Goal: Book appointment/travel/reservation

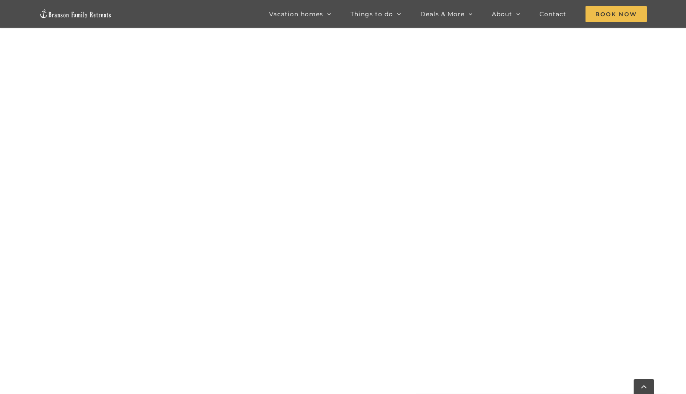
scroll to position [331, 0]
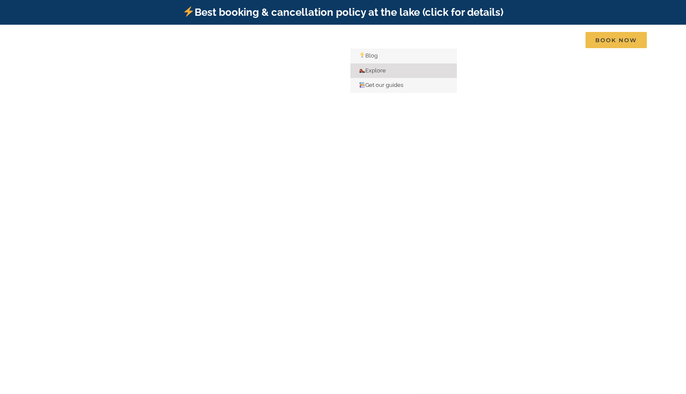
click at [372, 68] on span "Explore" at bounding box center [372, 70] width 27 height 6
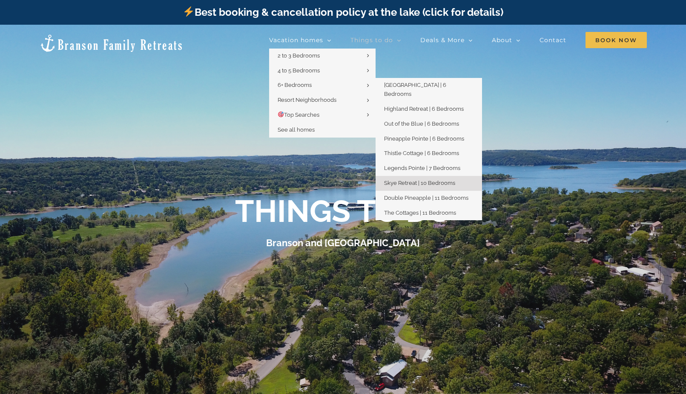
click at [405, 180] on span "Skye Retreat | 10 Bedrooms" at bounding box center [419, 183] width 71 height 6
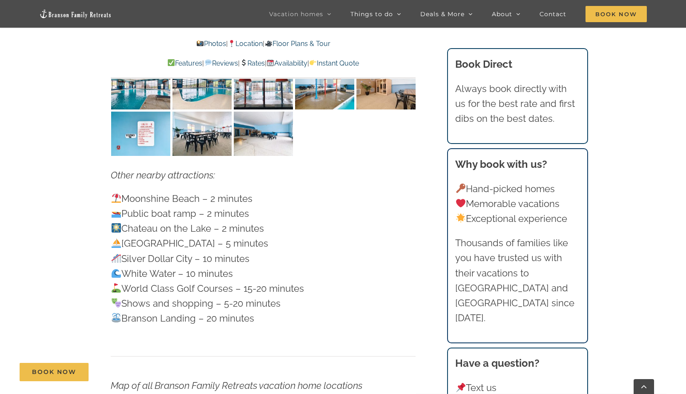
scroll to position [2470, 0]
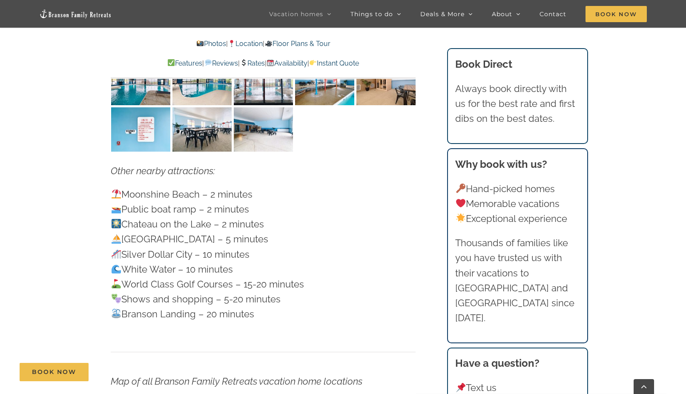
drag, startPoint x: 260, startPoint y: 267, endPoint x: 115, endPoint y: 147, distance: 187.9
click at [115, 187] on p "[GEOGRAPHIC_DATA] – 2 minutes Public boat ramp – 2 minutes [GEOGRAPHIC_DATA] – …" at bounding box center [263, 254] width 305 height 135
copy p "[GEOGRAPHIC_DATA] – 2 minutes Public boat ramp – 2 minutes [GEOGRAPHIC_DATA] – …"
